Goal: Navigation & Orientation: Find specific page/section

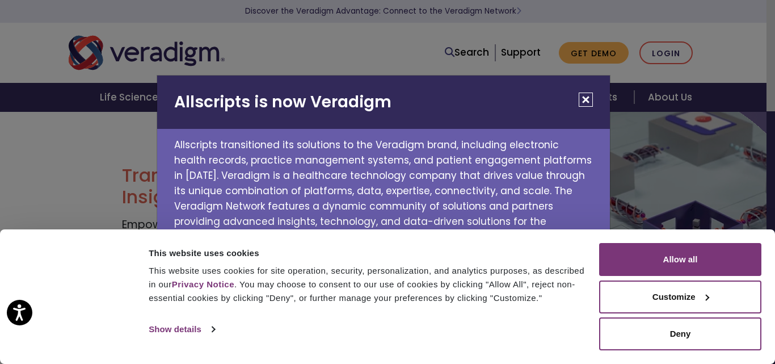
click at [586, 98] on button "Close" at bounding box center [586, 100] width 14 height 14
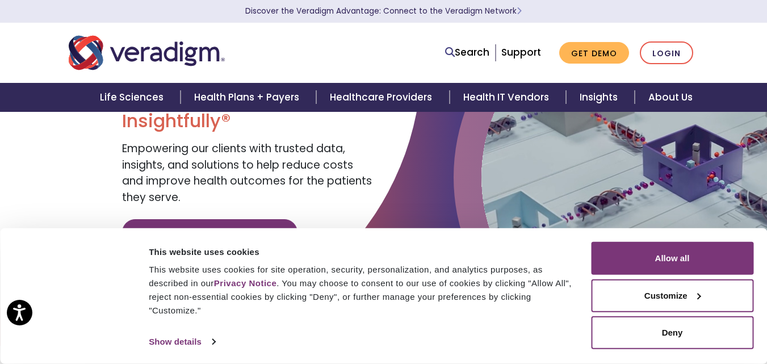
scroll to position [57, 0]
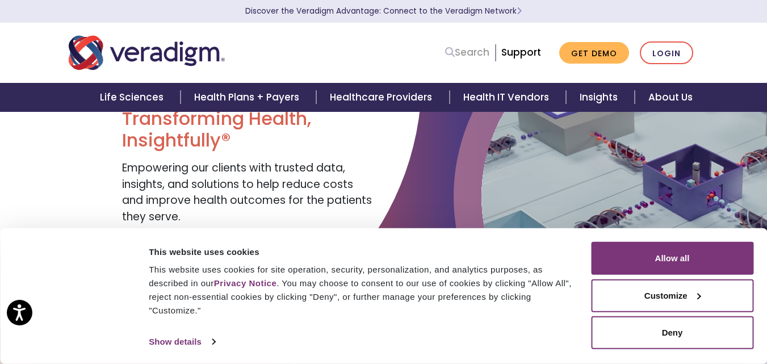
click at [481, 51] on link "Search" at bounding box center [467, 52] width 44 height 15
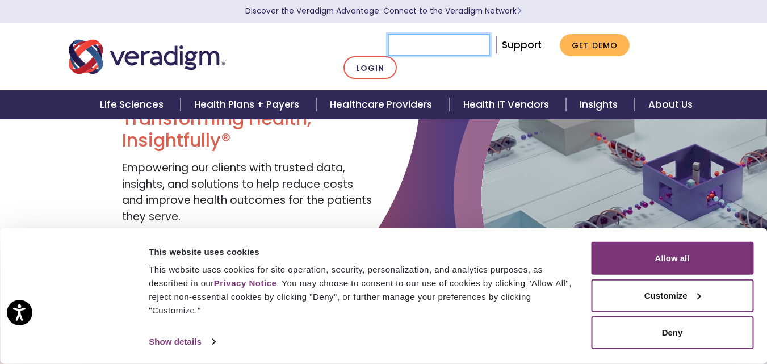
click at [481, 51] on input "Search" at bounding box center [439, 45] width 102 height 22
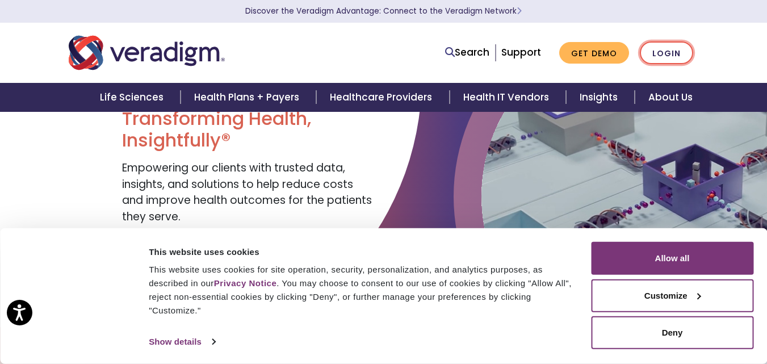
click at [674, 56] on link "Login" at bounding box center [666, 52] width 53 height 23
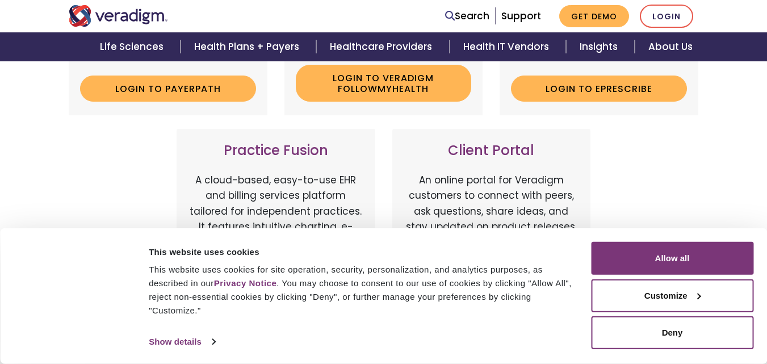
scroll to position [397, 0]
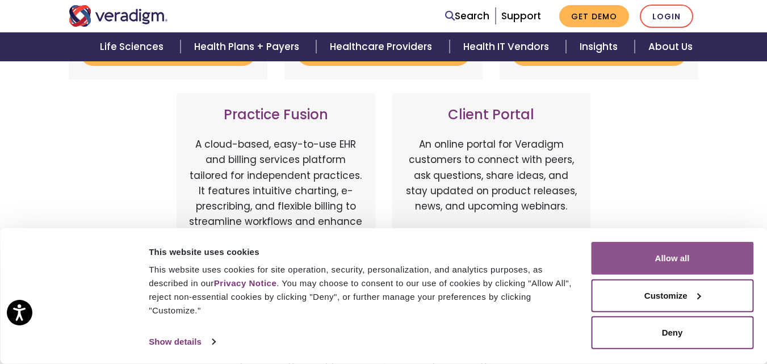
click at [693, 266] on button "Allow all" at bounding box center [672, 258] width 162 height 33
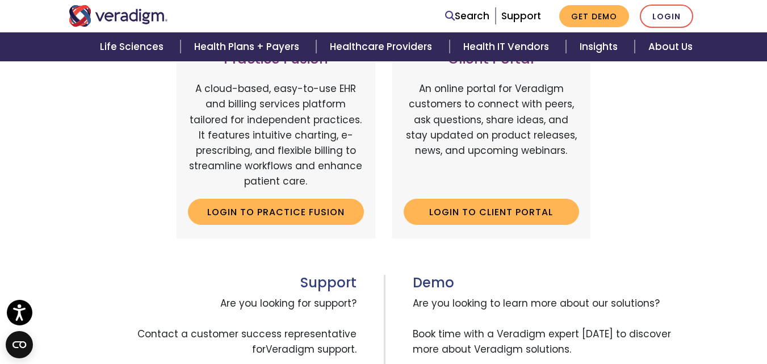
scroll to position [624, 0]
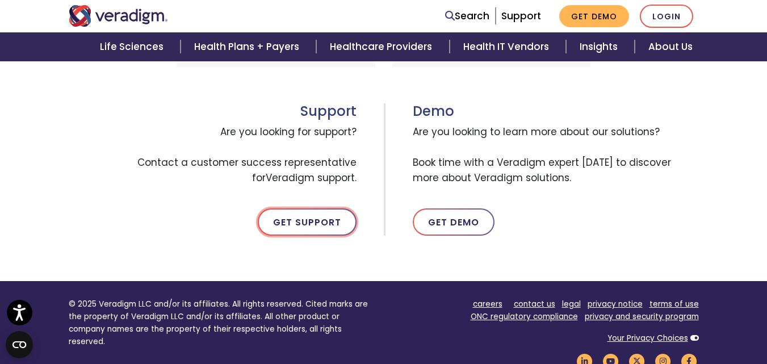
click at [308, 223] on link "Get Support" at bounding box center [307, 221] width 99 height 27
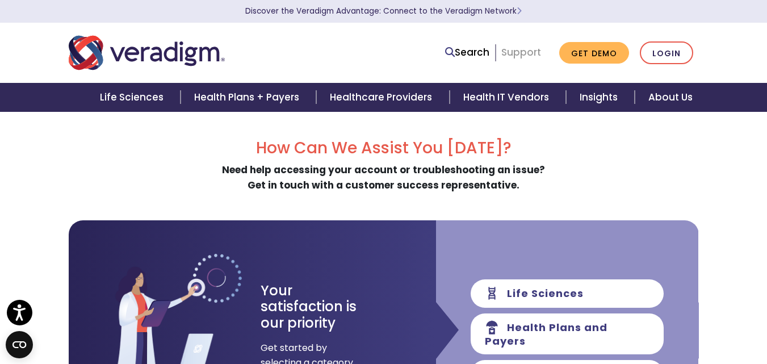
click at [525, 53] on link "Support" at bounding box center [521, 52] width 40 height 14
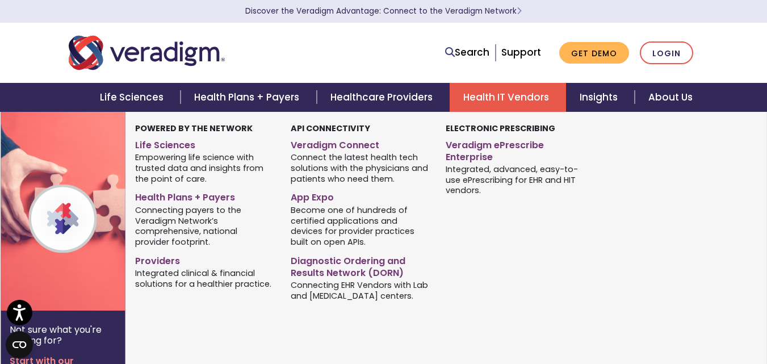
click at [525, 98] on link "Health IT Vendors" at bounding box center [508, 97] width 116 height 29
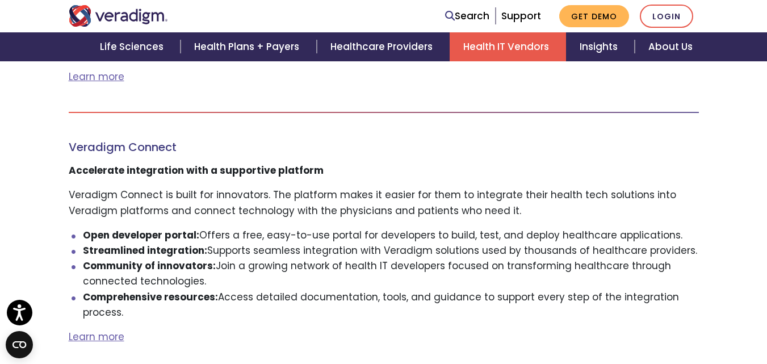
scroll to position [1022, 0]
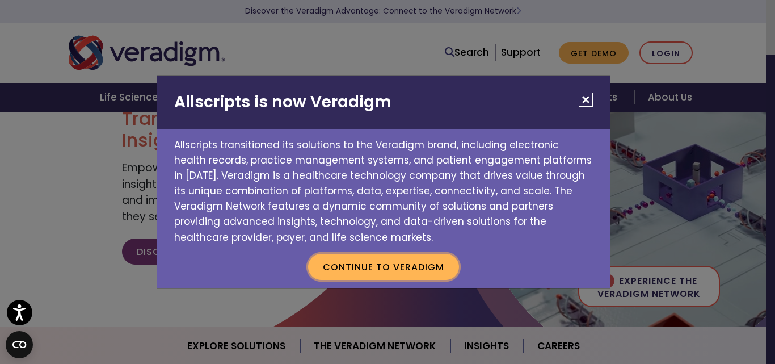
click at [427, 275] on button "Continue to Veradigm" at bounding box center [383, 267] width 151 height 26
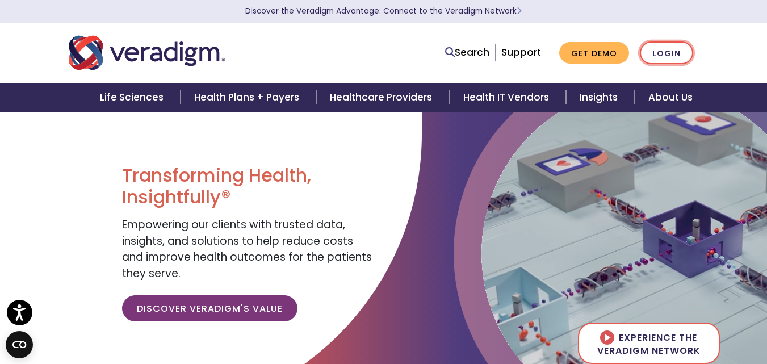
click at [674, 55] on link "Login" at bounding box center [666, 52] width 53 height 23
